Goal: Find specific fact: Find specific page/section

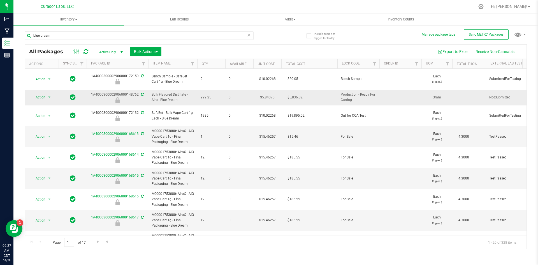
drag, startPoint x: 186, startPoint y: 98, endPoint x: 149, endPoint y: 86, distance: 39.6
click at [149, 90] on td "Bulk Flavored Distillate - Airo - Blue Dream" at bounding box center [172, 98] width 49 height 16
click at [217, 95] on span "999.25" at bounding box center [211, 97] width 21 height 5
drag, startPoint x: 203, startPoint y: 91, endPoint x: 88, endPoint y: 87, distance: 115.5
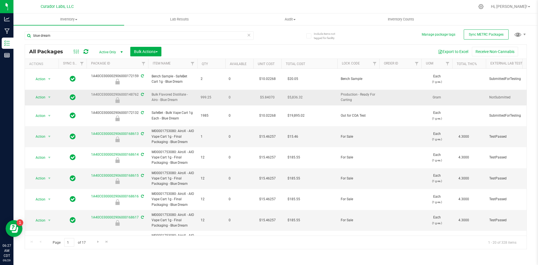
copy tr "1A40C0300002906000148762 Bulk Flavored Distillate - Airo - Blue Dream 999.25"
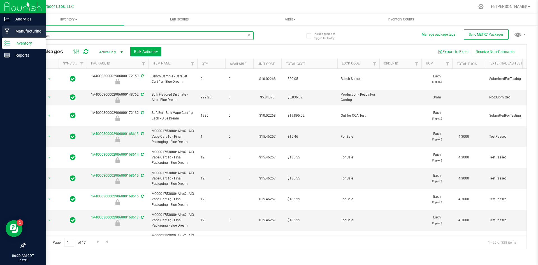
drag, startPoint x: 59, startPoint y: 36, endPoint x: 0, endPoint y: 33, distance: 59.2
click at [0, 37] on div "Analytics Manufacturing Inventory Reports 06:29 AM CDT [DATE] 09/29 Curador Lab…" at bounding box center [269, 132] width 538 height 265
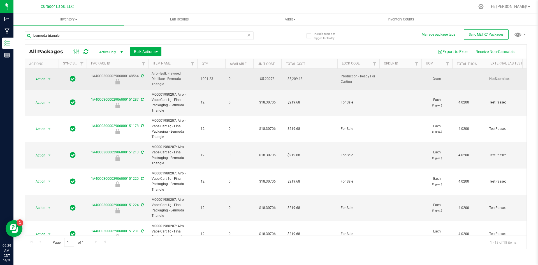
drag, startPoint x: 216, startPoint y: 75, endPoint x: 89, endPoint y: 69, distance: 127.9
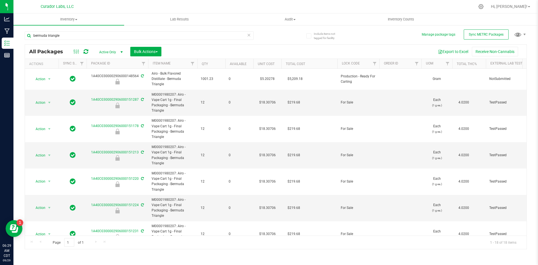
copy tr "1A40C0300002906000148564 Airo - Bulk Flavored Distillate - Bermuda Triangle 100…"
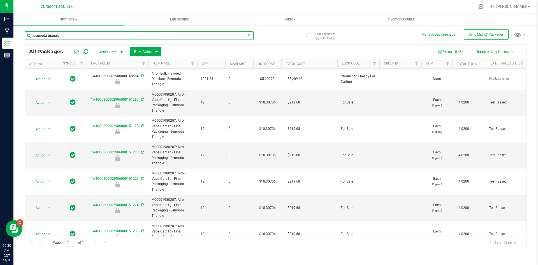
click at [83, 34] on input "bermuda triangle" at bounding box center [139, 35] width 229 height 8
click at [89, 38] on input "bermuda triangle" at bounding box center [139, 35] width 229 height 8
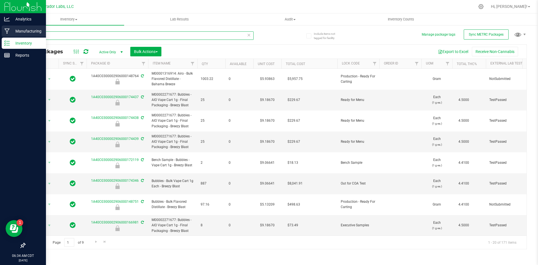
drag, startPoint x: 43, startPoint y: 34, endPoint x: 8, endPoint y: 28, distance: 35.3
click at [8, 28] on div "Analytics Manufacturing Inventory Reports 06:34 AM CDT [DATE] 09/29 Curador Lab…" at bounding box center [269, 132] width 538 height 265
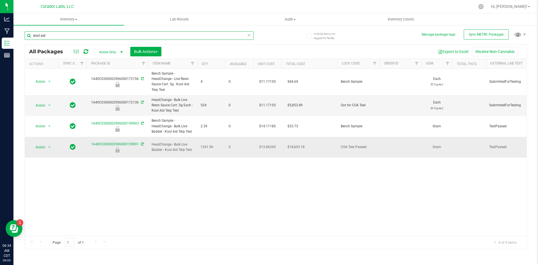
type input "kool aid"
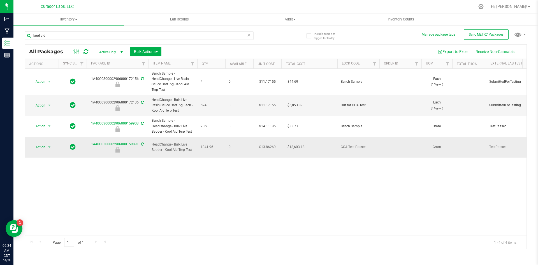
drag, startPoint x: 215, startPoint y: 144, endPoint x: 87, endPoint y: 143, distance: 127.8
copy tr "1A40C0300002906000159891 HeadChange - Bulk Live Badder - Kool Aid Terp Test 134…"
click at [88, 142] on div "1A40C0300002906000159891" at bounding box center [117, 147] width 63 height 11
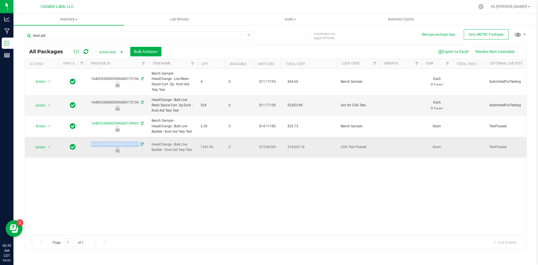
drag, startPoint x: 86, startPoint y: 140, endPoint x: 141, endPoint y: 143, distance: 54.5
